Goal: Information Seeking & Learning: Learn about a topic

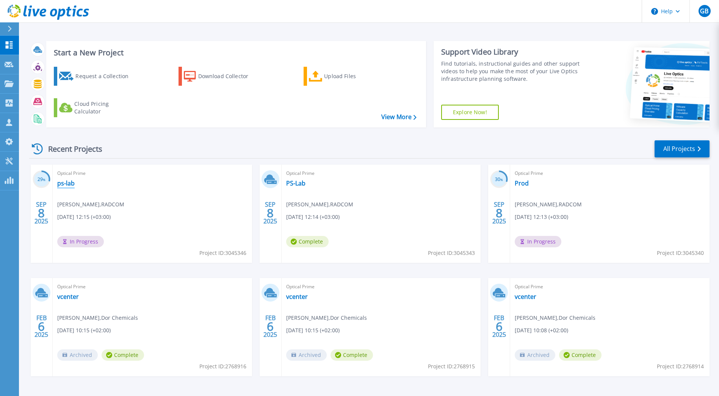
click at [66, 184] on link "ps-lab" at bounding box center [65, 183] width 17 height 8
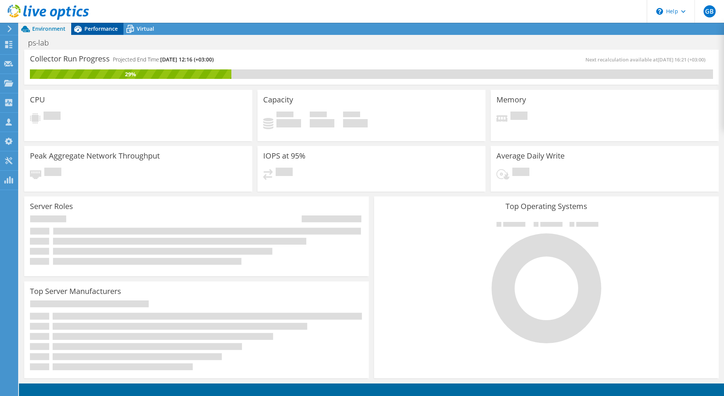
click at [95, 28] on span "Performance" at bounding box center [100, 28] width 33 height 7
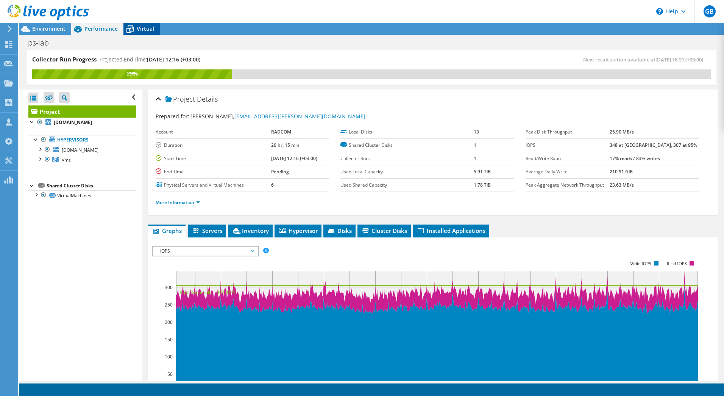
click at [135, 27] on icon at bounding box center [130, 28] width 13 height 13
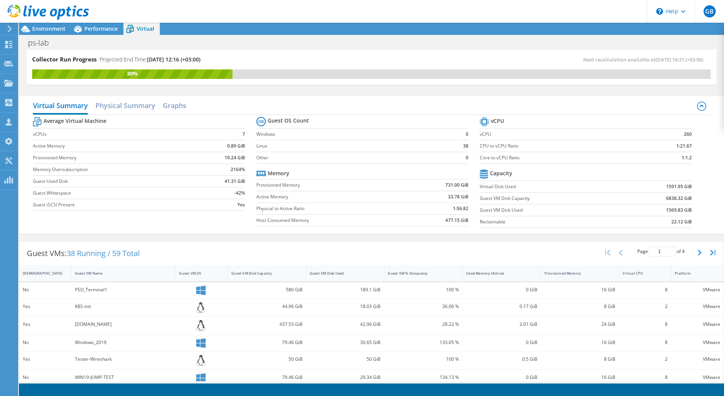
click at [666, 186] on b "1591.95 GiB" at bounding box center [679, 187] width 26 height 8
drag, startPoint x: 662, startPoint y: 186, endPoint x: 690, endPoint y: 182, distance: 28.3
click at [690, 182] on section "vCPU vCPU 260 CPU to vCPU Ratio 1:21.67 Core to vCPU Ratio 1:1.2 Capacity Virtu…" at bounding box center [592, 173] width 224 height 116
click at [133, 107] on h2 "Physical Summary" at bounding box center [125, 106] width 60 height 17
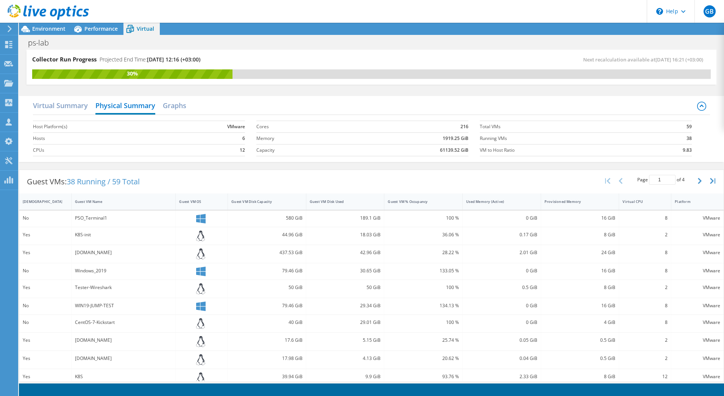
click at [330, 114] on div "Virtual Summary Physical Summary Graphs" at bounding box center [371, 106] width 677 height 17
click at [53, 29] on span "Environment" at bounding box center [48, 28] width 33 height 7
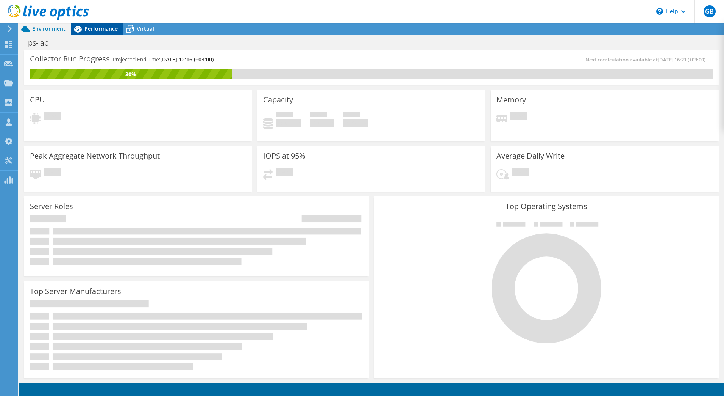
click at [95, 27] on span "Performance" at bounding box center [100, 28] width 33 height 7
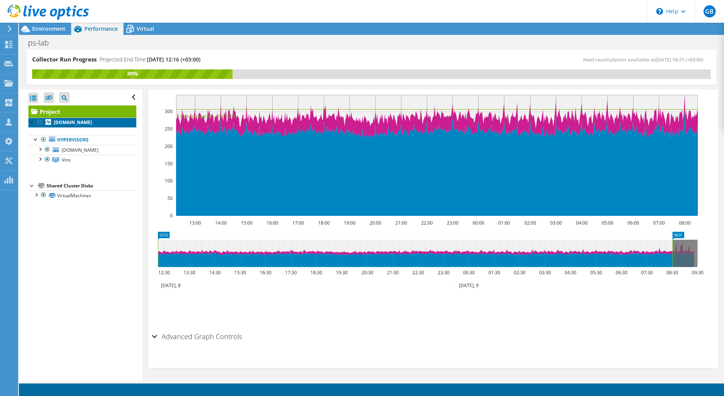
click at [87, 122] on b "g9dl380esxi.ps.radcom.co.il" at bounding box center [73, 122] width 38 height 6
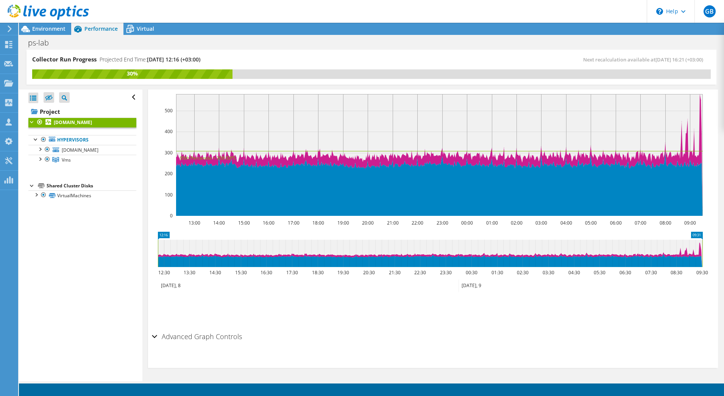
scroll to position [168, 0]
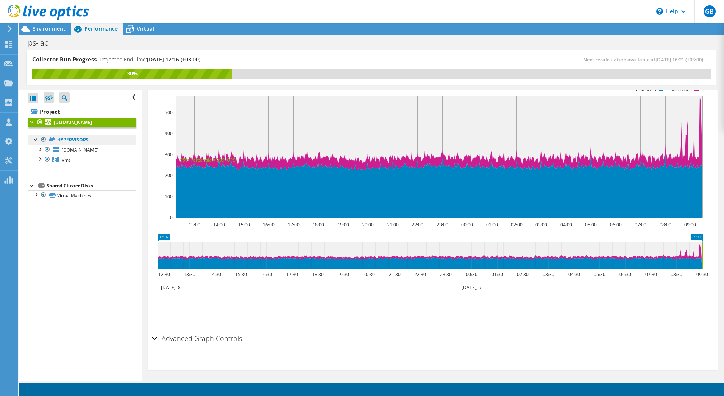
click at [66, 139] on link "Hypervisors" at bounding box center [82, 140] width 108 height 10
click at [73, 149] on span "g9dl380esxi.ps.radcom.co.il" at bounding box center [80, 150] width 37 height 6
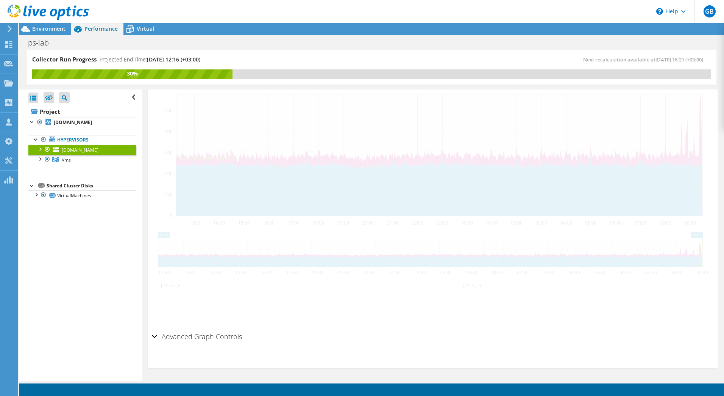
scroll to position [149, 0]
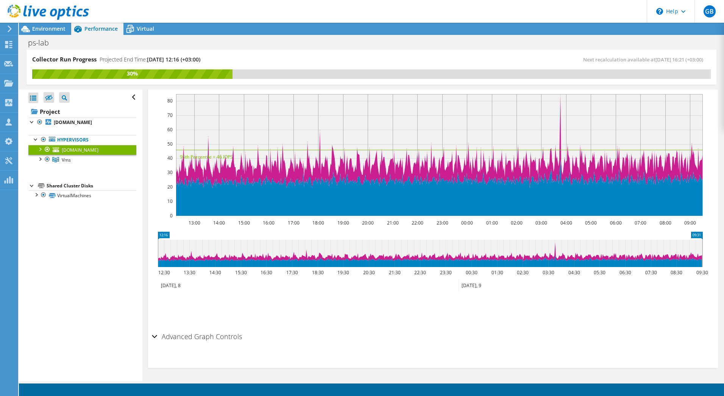
click at [41, 150] on div at bounding box center [40, 149] width 8 height 8
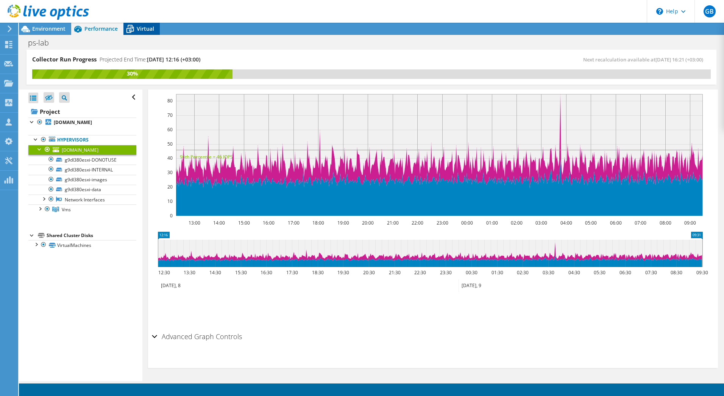
click at [147, 26] on span "Virtual" at bounding box center [145, 28] width 17 height 7
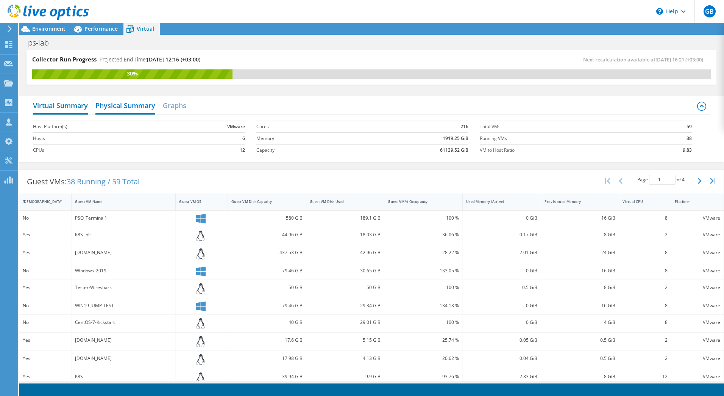
click at [66, 102] on h2 "Virtual Summary" at bounding box center [60, 106] width 55 height 17
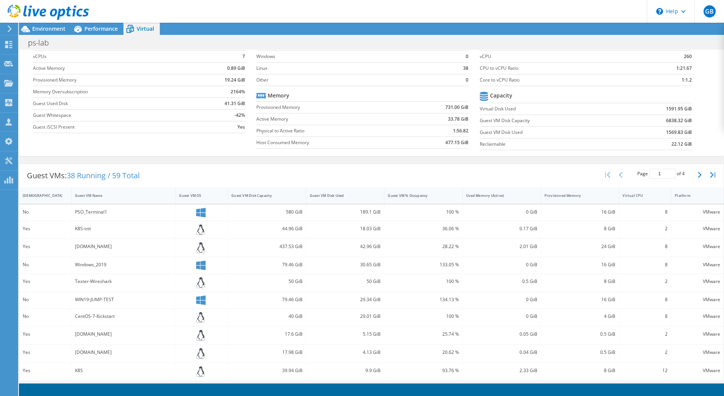
scroll to position [0, 0]
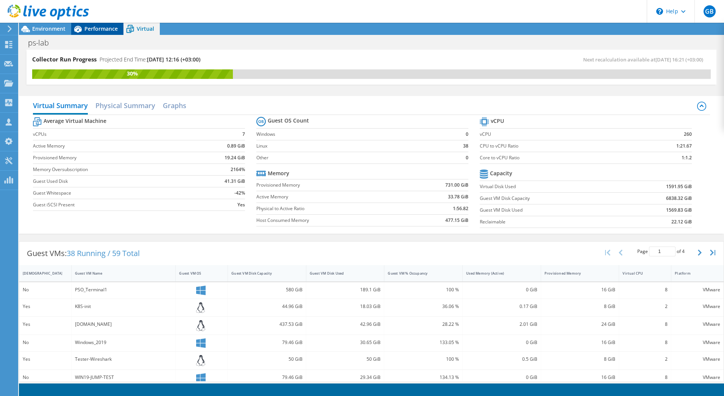
click at [86, 28] on span "Performance" at bounding box center [100, 28] width 33 height 7
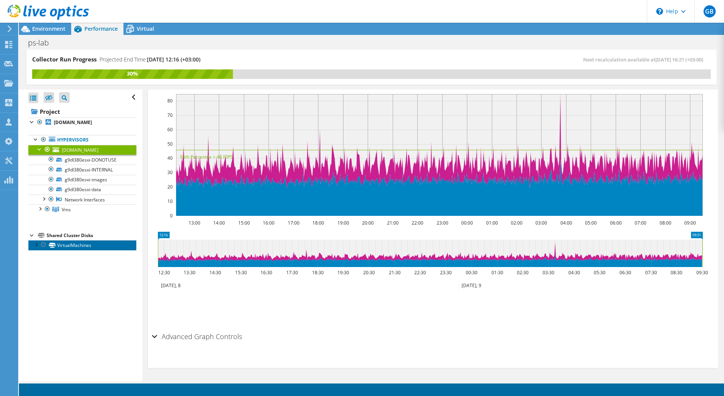
click at [70, 243] on link "VirtualMachines" at bounding box center [82, 245] width 108 height 10
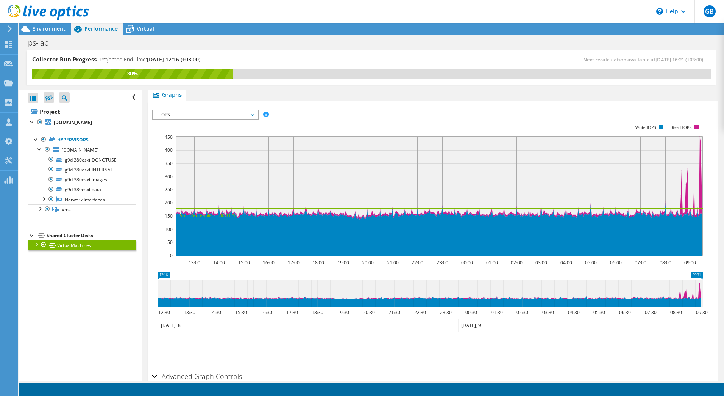
scroll to position [189, 0]
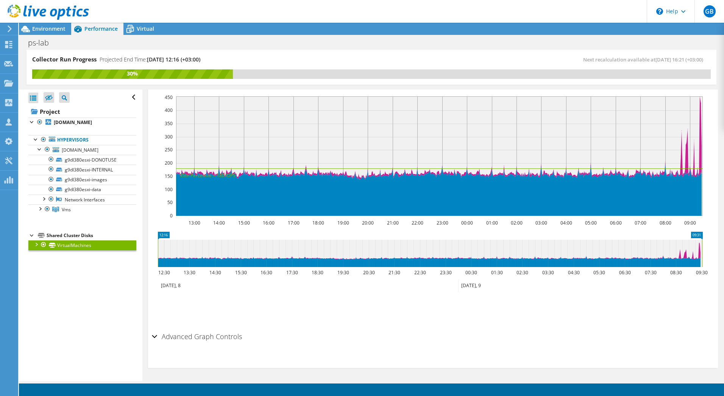
click at [36, 243] on div at bounding box center [36, 244] width 8 height 8
click at [9, 27] on use at bounding box center [10, 28] width 4 height 7
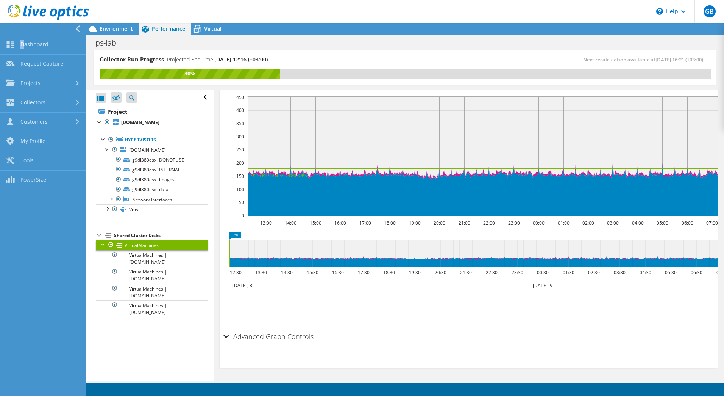
click at [9, 27] on div at bounding box center [41, 29] width 86 height 12
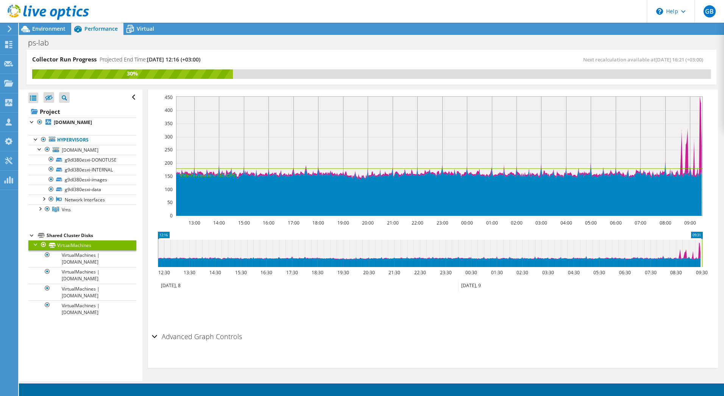
click at [9, 27] on use at bounding box center [10, 28] width 4 height 7
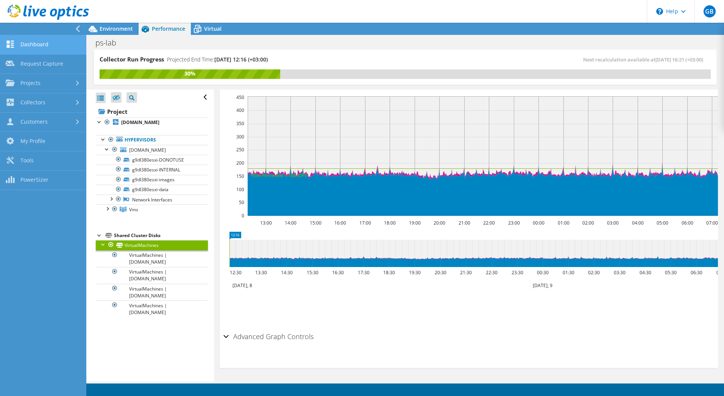
click at [41, 47] on link "Dashboard" at bounding box center [43, 44] width 86 height 19
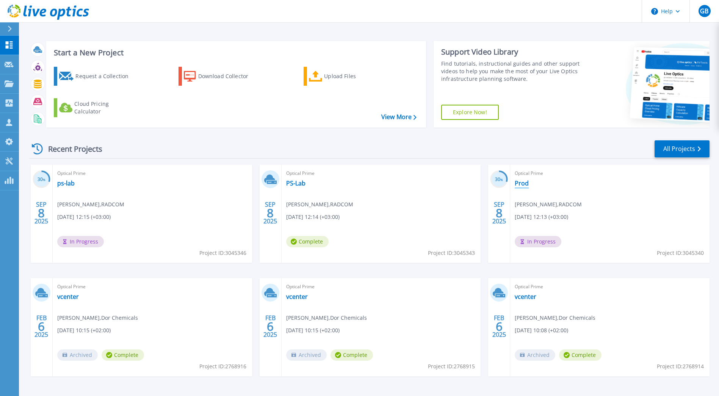
click at [518, 184] on link "Prod" at bounding box center [522, 183] width 14 height 8
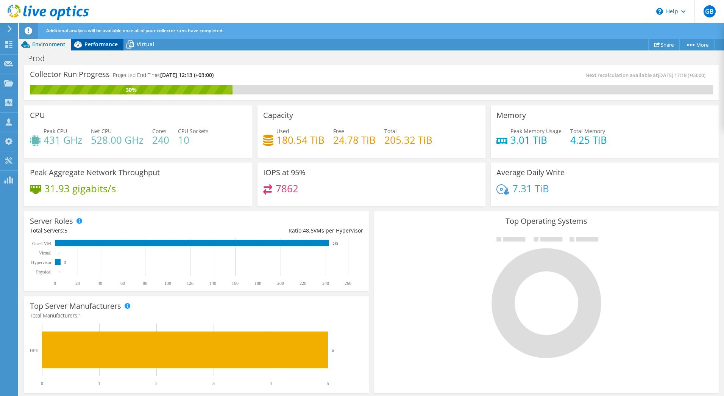
click at [88, 44] on span "Performance" at bounding box center [100, 44] width 33 height 7
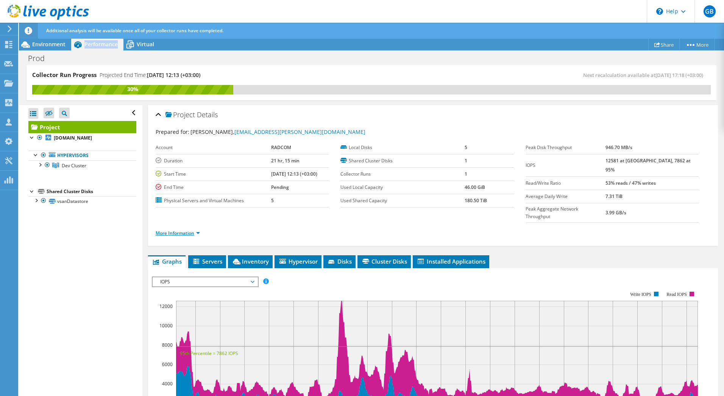
click at [188, 230] on link "More Information" at bounding box center [178, 233] width 44 height 6
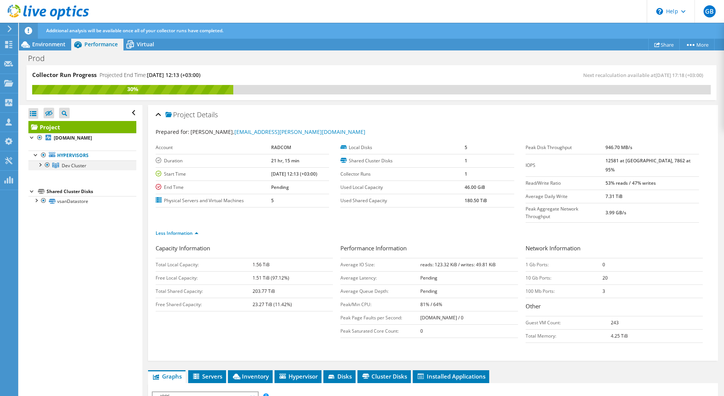
click at [41, 166] on div at bounding box center [40, 164] width 8 height 8
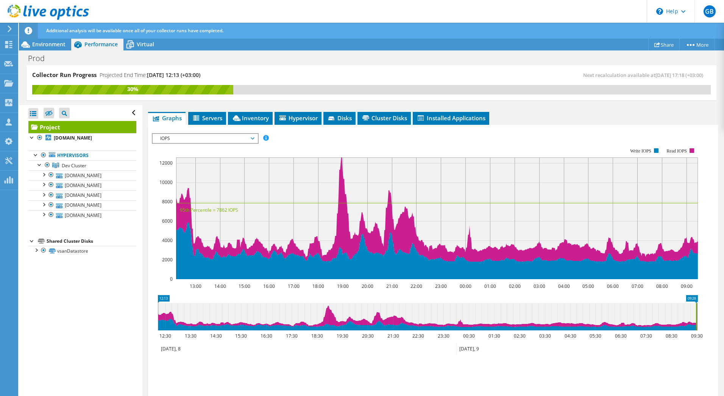
scroll to position [215, 0]
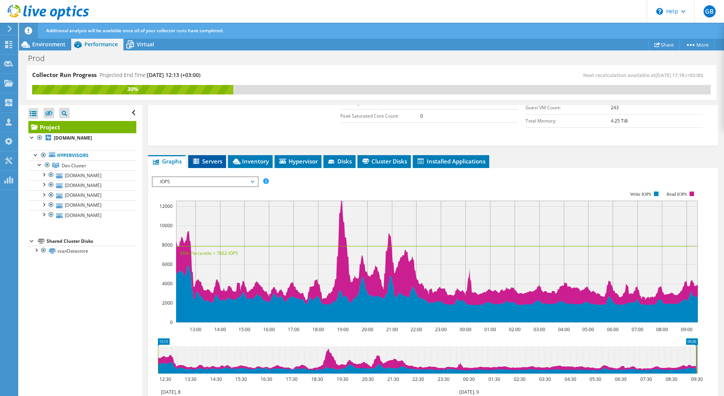
click at [217, 157] on span "Servers" at bounding box center [207, 161] width 30 height 8
click at [217, 131] on div "Capacity Information Total Local Capacity: 1.56 TiB Free Local Capacity: 1.51 T…" at bounding box center [433, 80] width 555 height 103
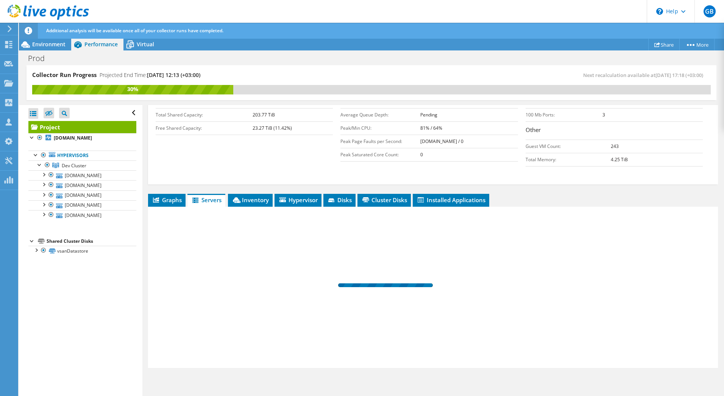
scroll to position [161, 0]
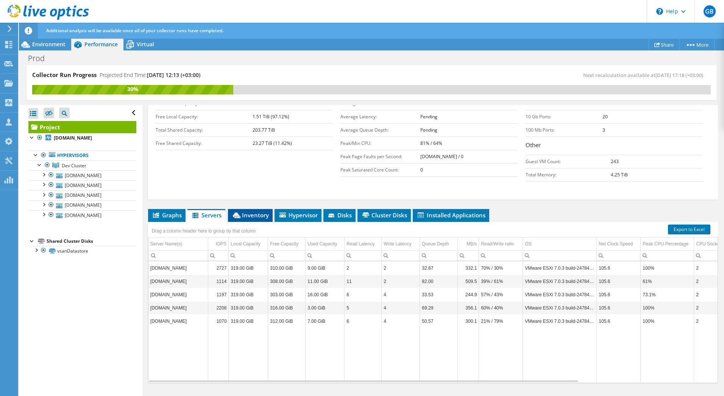
click at [267, 211] on span "Inventory" at bounding box center [250, 215] width 37 height 8
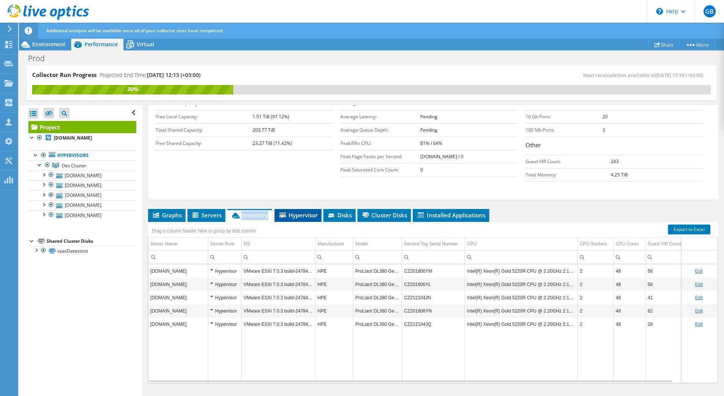
click at [303, 211] on span "Hypervisor" at bounding box center [297, 215] width 39 height 8
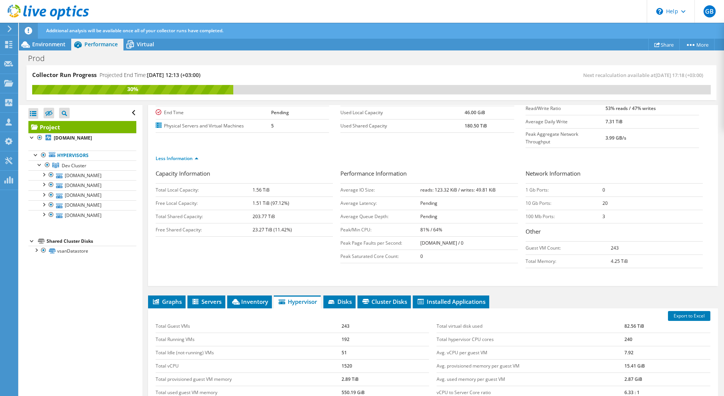
scroll to position [0, 0]
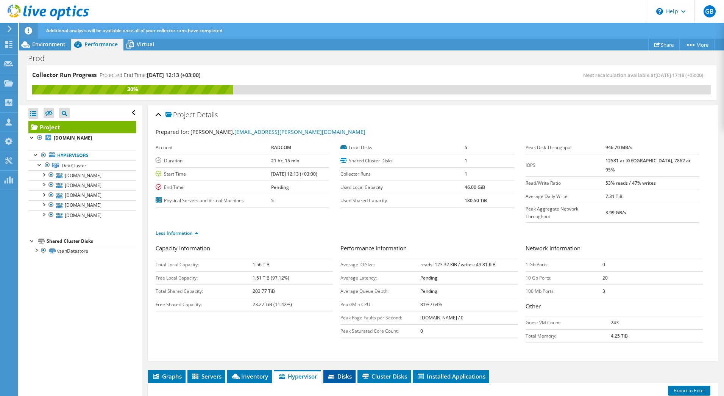
click at [345, 372] on span "Disks" at bounding box center [339, 376] width 25 height 8
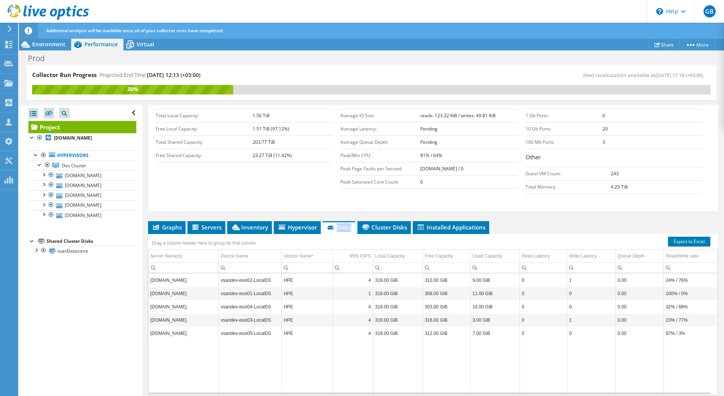
click at [533, 221] on ul "Graphs Servers Inventory Hypervisor Disks Cluster Disks Installed Applications" at bounding box center [433, 227] width 570 height 13
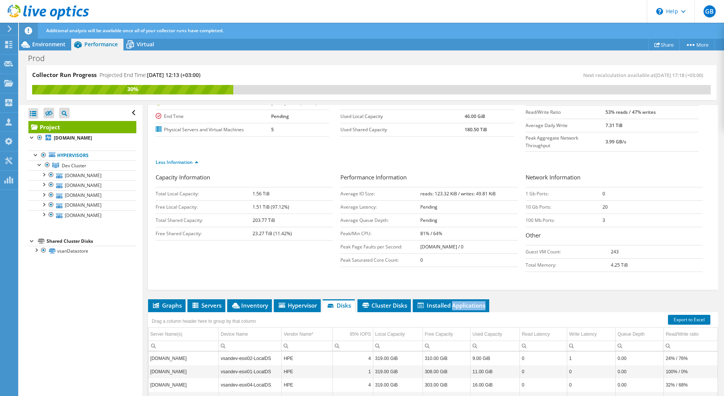
scroll to position [0, 0]
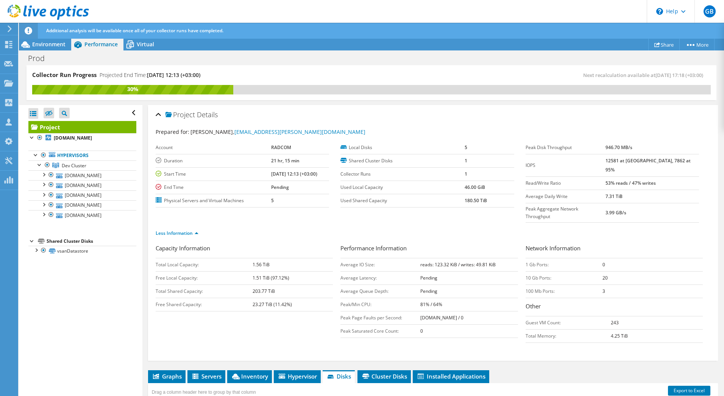
drag, startPoint x: 355, startPoint y: 89, endPoint x: 322, endPoint y: 72, distance: 37.1
click at [322, 72] on div "Collector Run Progress Projected End Time: 09/11/2025, 12:13 (+03:00)" at bounding box center [202, 78] width 340 height 14
click at [140, 45] on span "Virtual" at bounding box center [145, 44] width 17 height 7
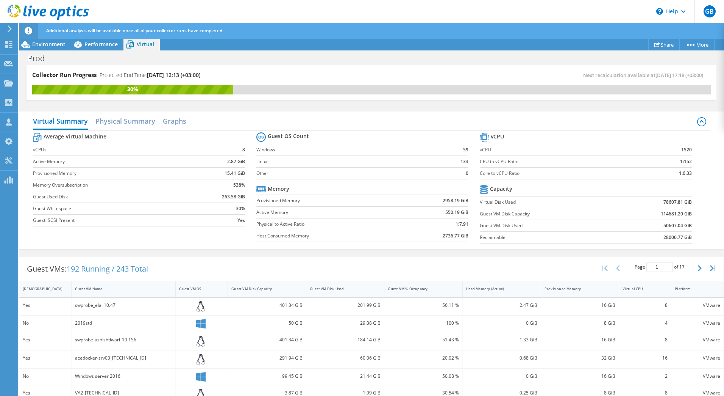
click at [624, 228] on td "50607.04 GiB" at bounding box center [654, 225] width 78 height 12
drag, startPoint x: 624, startPoint y: 228, endPoint x: 463, endPoint y: 76, distance: 220.9
click at [463, 76] on div "Next recalculation available at 09/09/2025, 17:18 (+03:00)" at bounding box center [542, 75] width 340 height 9
drag, startPoint x: 53, startPoint y: 44, endPoint x: 44, endPoint y: 43, distance: 9.1
click at [44, 43] on span "Environment" at bounding box center [48, 44] width 33 height 7
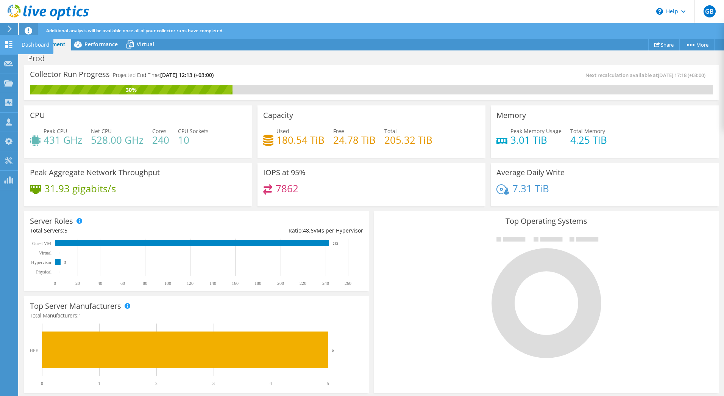
click at [42, 45] on div "Dashboard" at bounding box center [36, 44] width 36 height 19
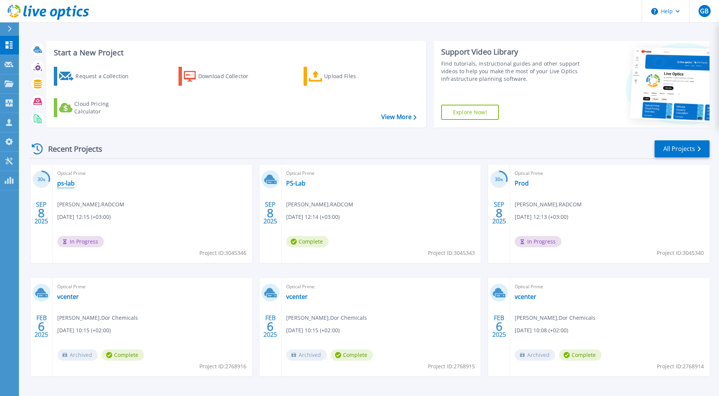
click at [68, 185] on link "ps-lab" at bounding box center [65, 183] width 17 height 8
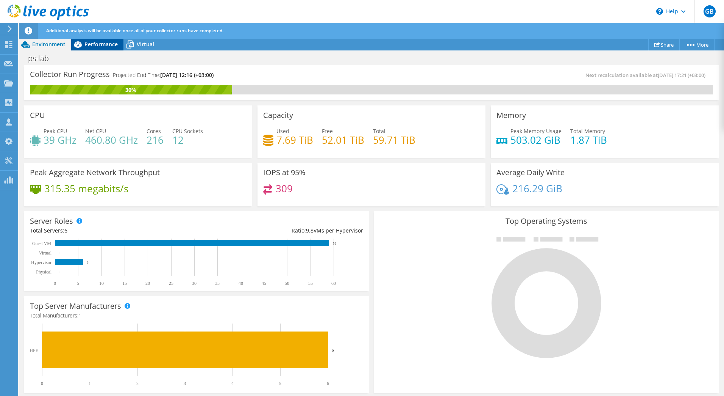
click at [93, 46] on span "Performance" at bounding box center [100, 44] width 33 height 7
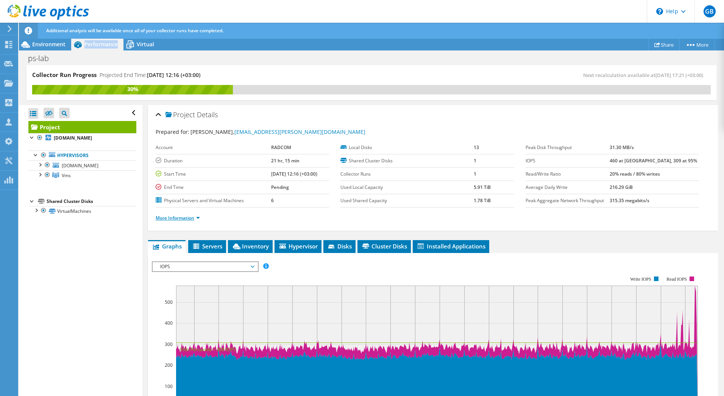
click at [188, 216] on link "More Information" at bounding box center [178, 217] width 44 height 6
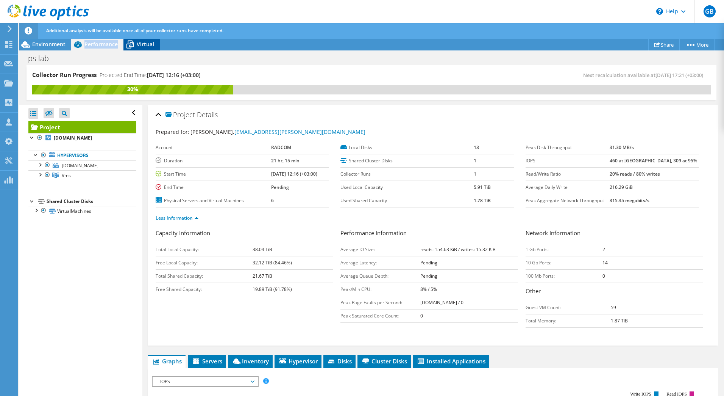
click at [137, 49] on div "Virtual" at bounding box center [142, 44] width 36 height 12
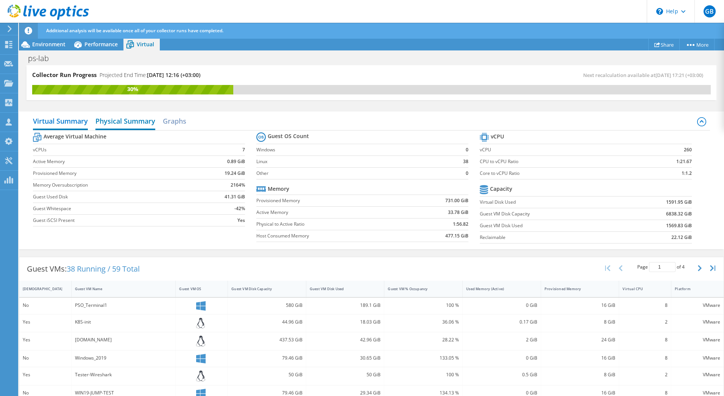
click at [135, 119] on h2 "Physical Summary" at bounding box center [125, 121] width 60 height 17
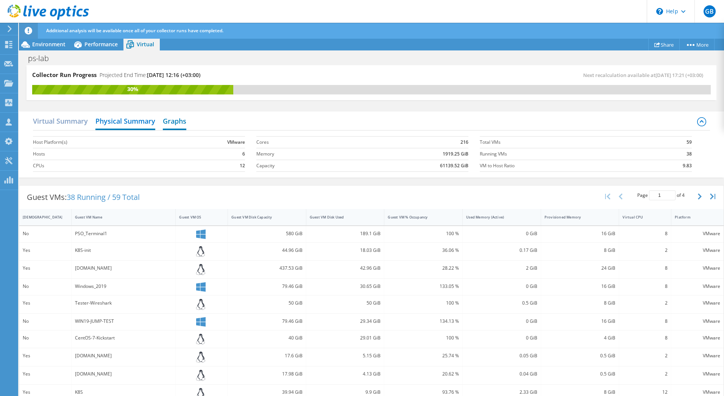
click at [166, 119] on h2 "Graphs" at bounding box center [174, 121] width 23 height 17
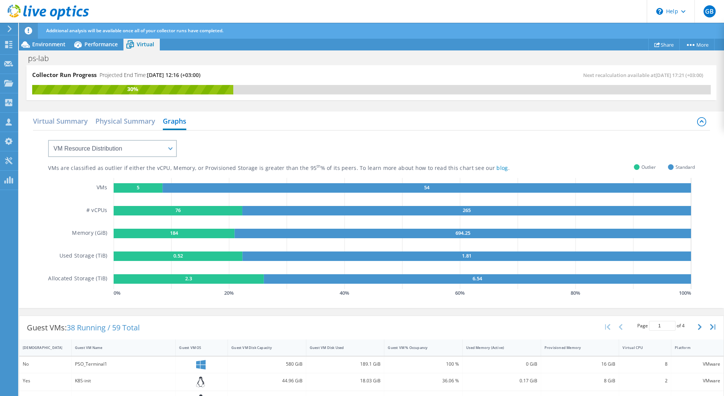
click at [8, 29] on icon at bounding box center [10, 28] width 6 height 7
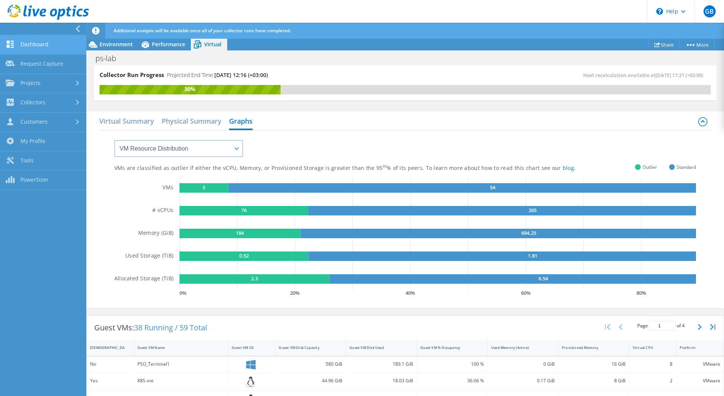
click at [33, 44] on link "Dashboard" at bounding box center [43, 44] width 86 height 19
